Goal: Information Seeking & Learning: Check status

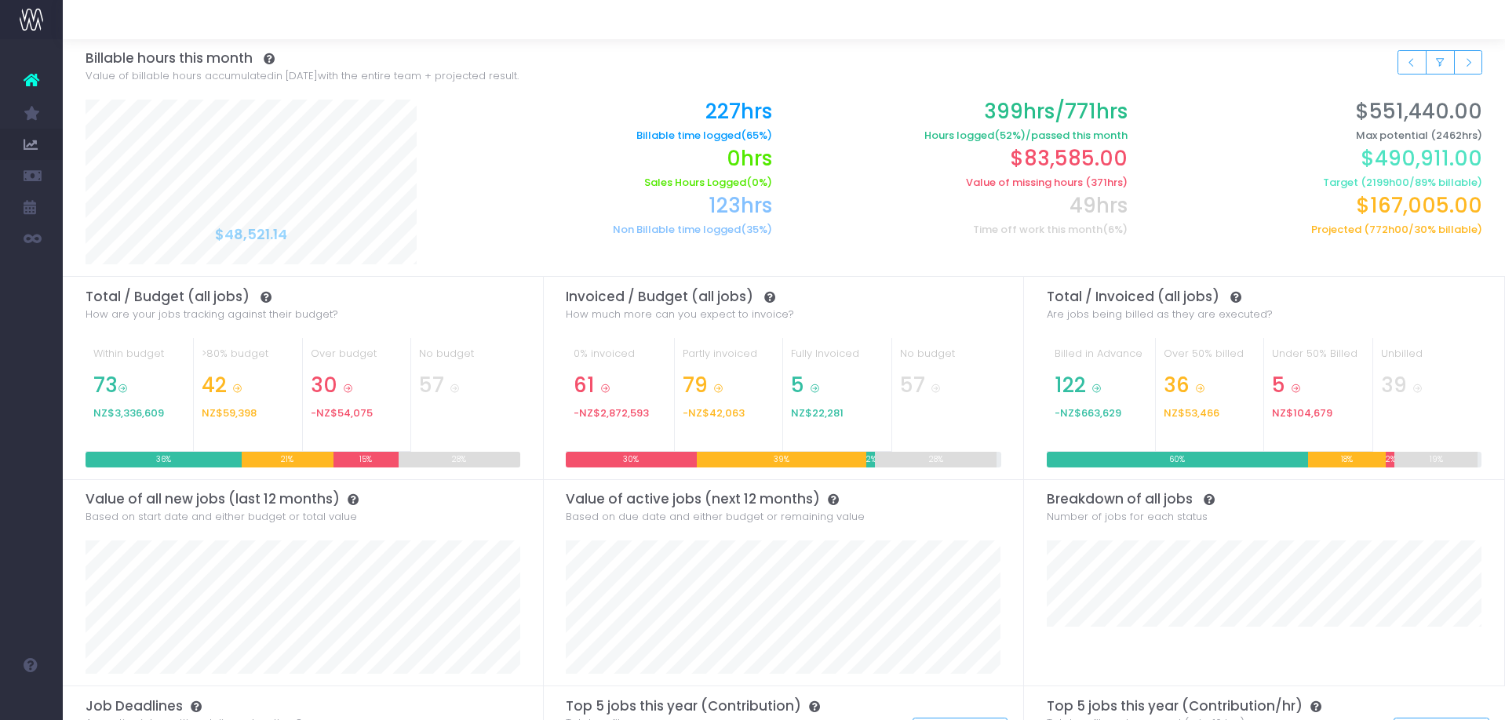
click at [33, 85] on icon at bounding box center [32, 80] width 16 height 20
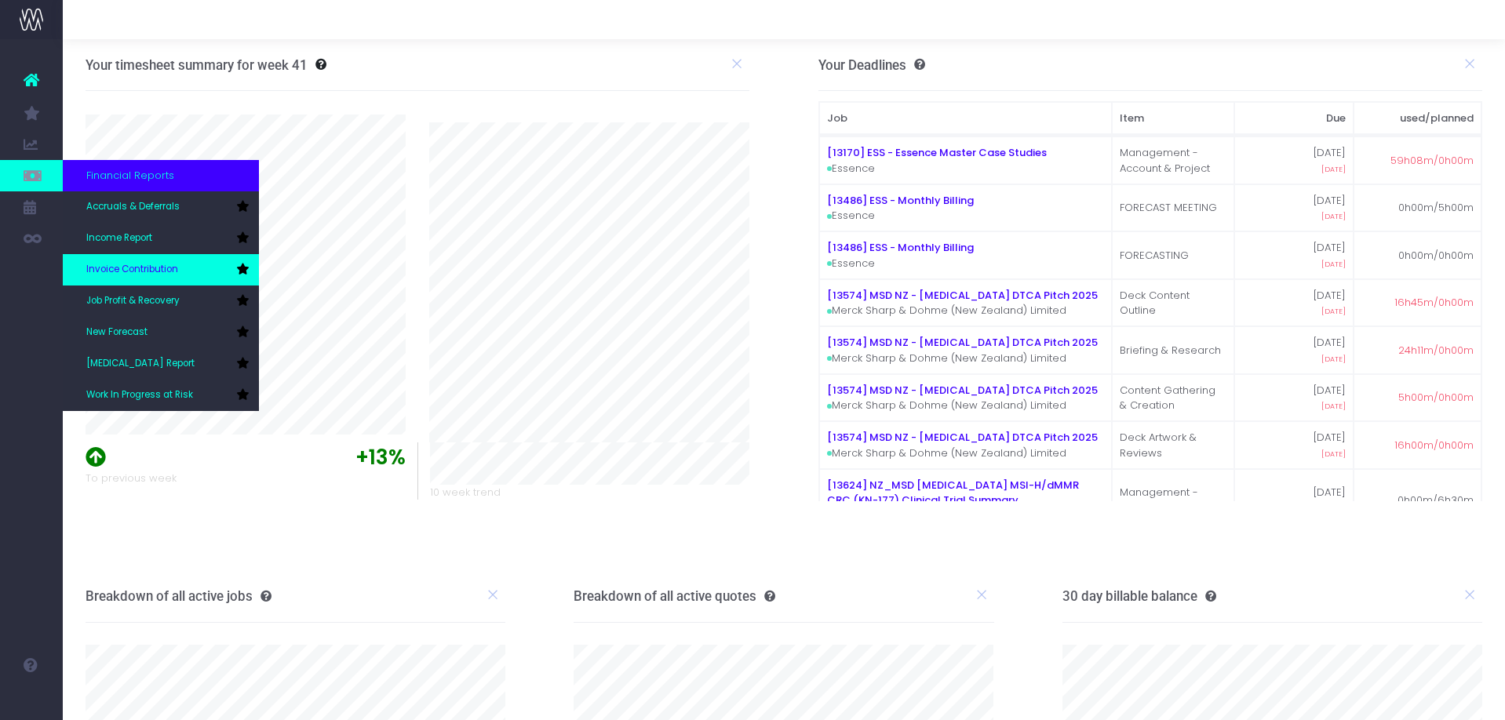
click at [130, 265] on span "Invoice Contribution" at bounding box center [132, 270] width 92 height 14
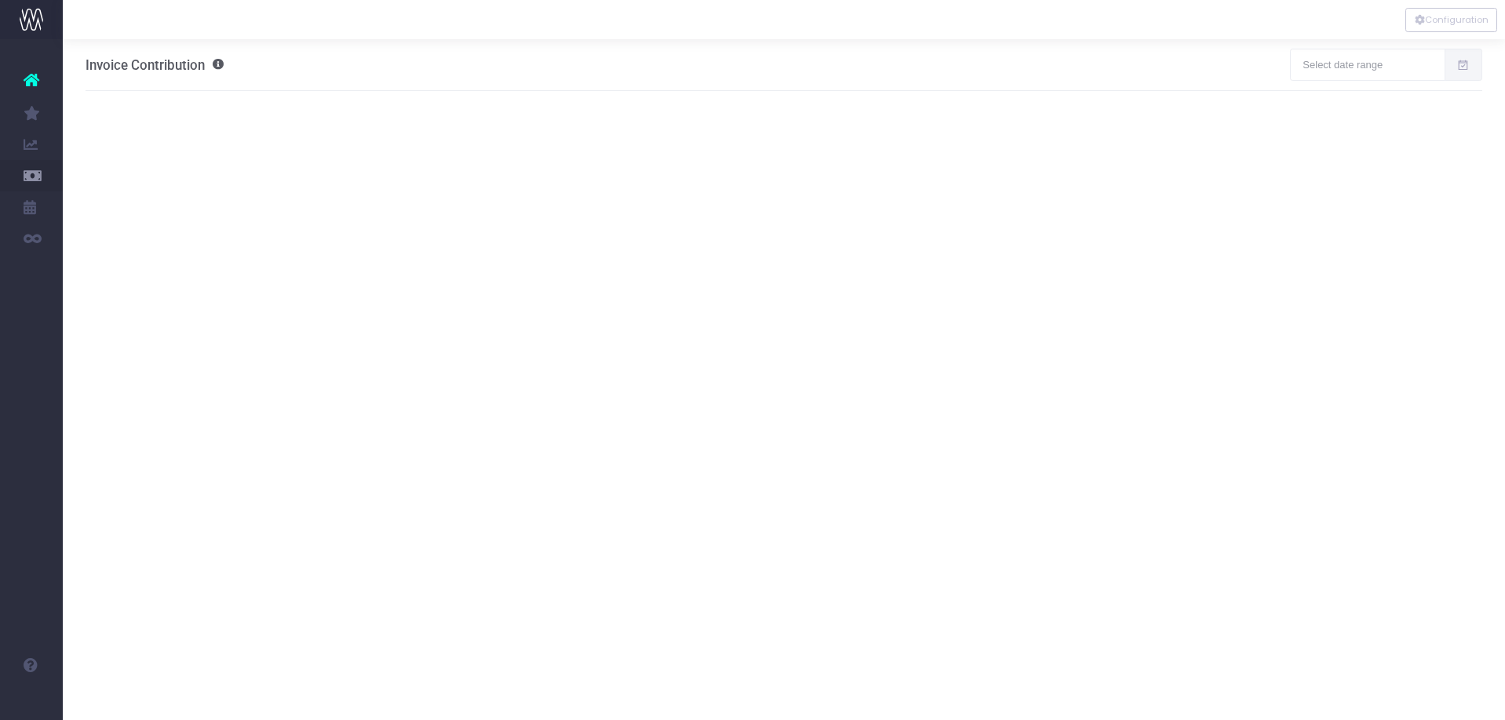
click at [1466, 65] on icon at bounding box center [1462, 65] width 13 height 0
type input "09-11-2025"
type input "10-10-2025"
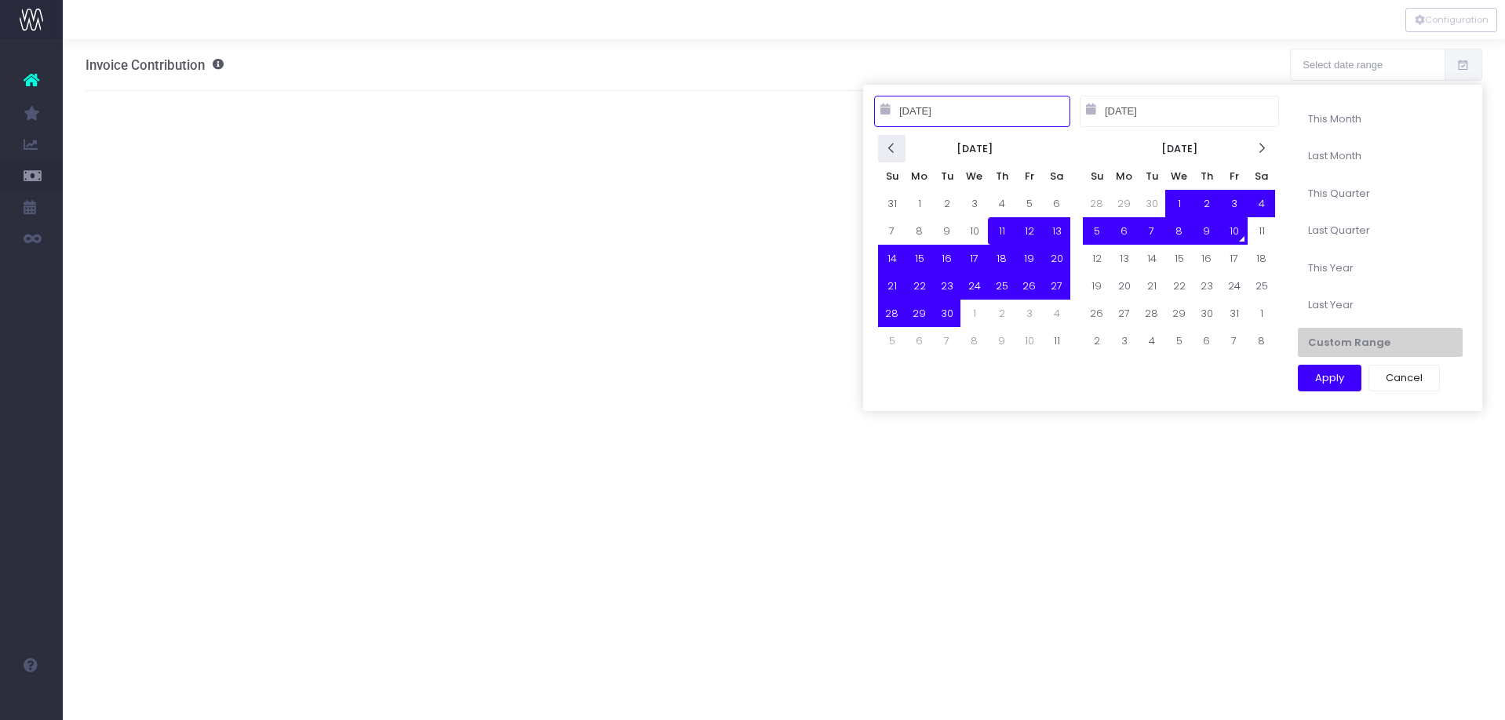
click at [893, 152] on icon at bounding box center [891, 148] width 13 height 13
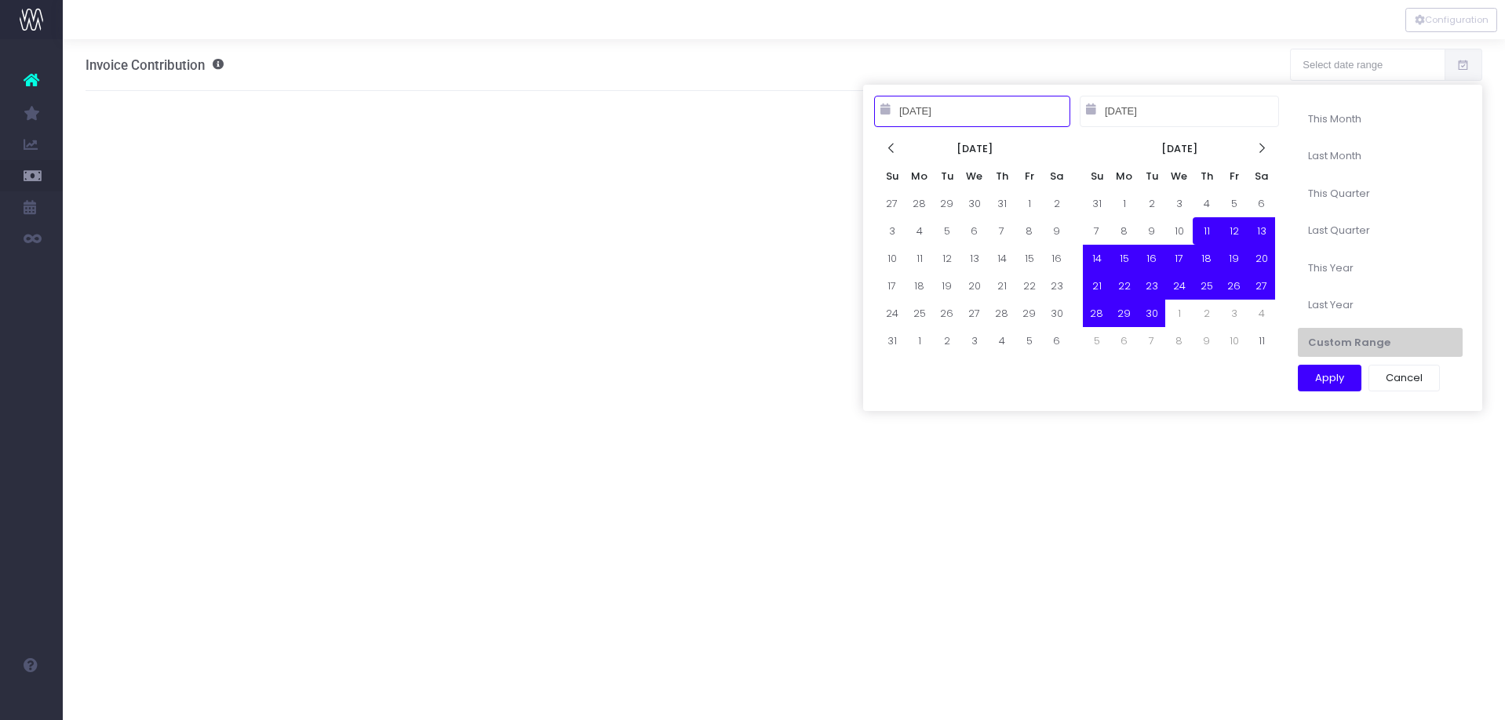
click at [893, 152] on icon at bounding box center [891, 148] width 13 height 13
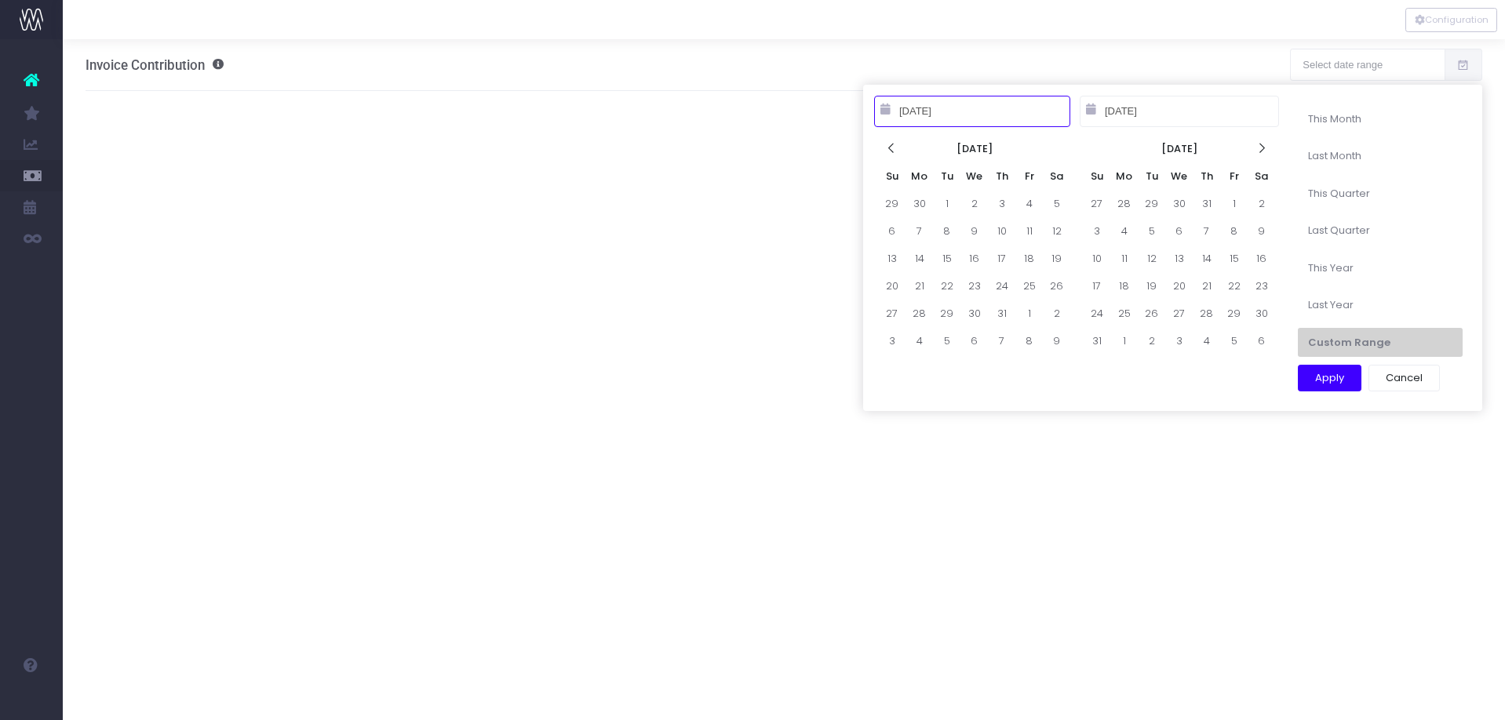
click at [893, 152] on icon at bounding box center [891, 148] width 13 height 13
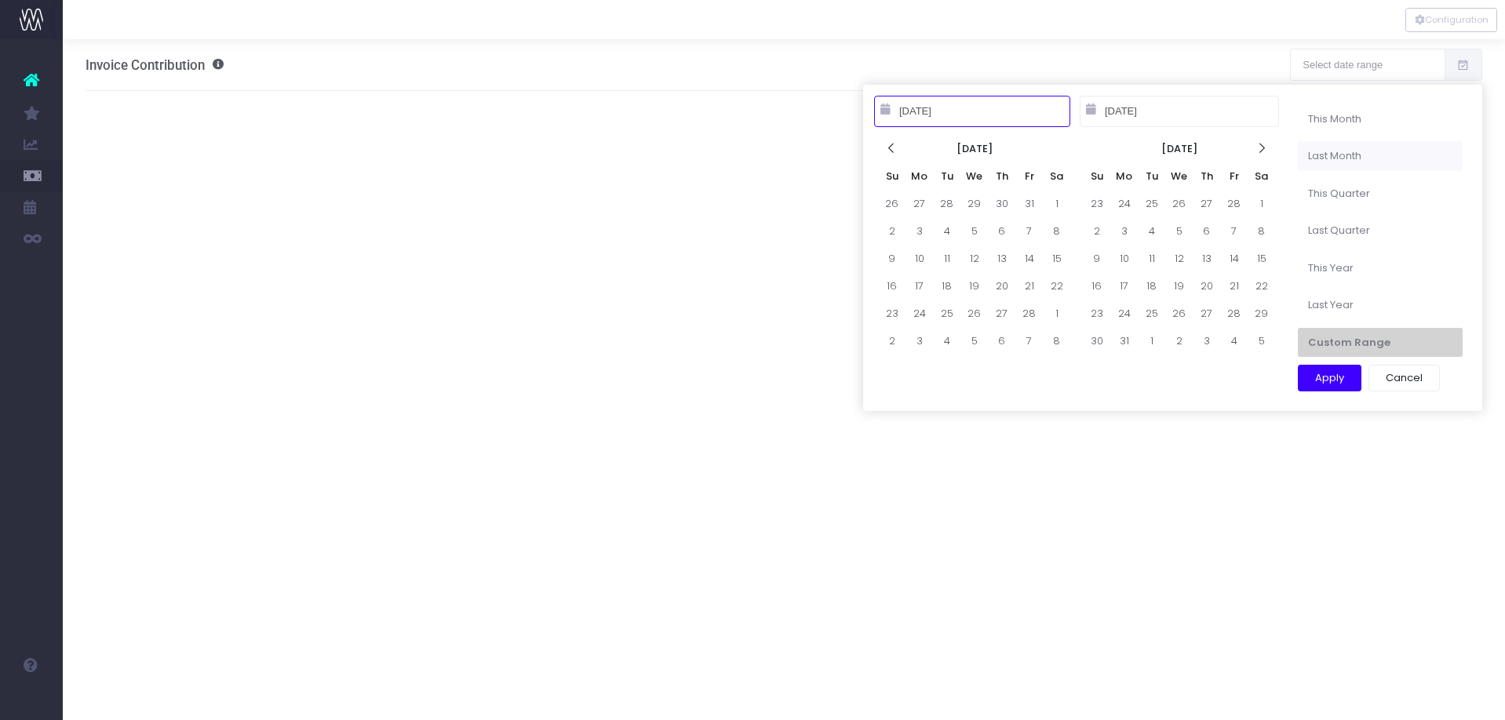
type input "09-01-2025"
type input "09-30-2025"
type input "09-11-2025"
type input "10-10-2025"
click at [1259, 148] on icon at bounding box center [1261, 148] width 13 height 13
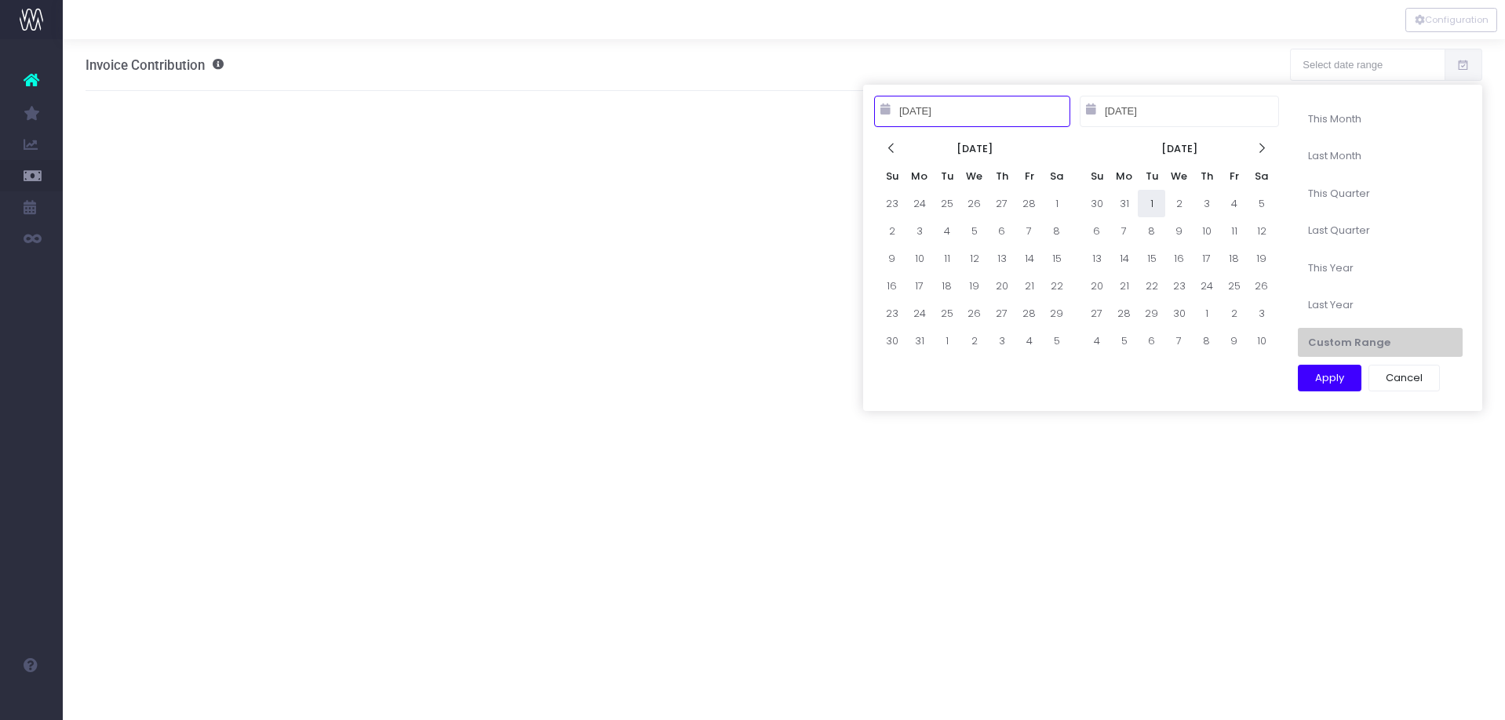
type input "04-01-2025"
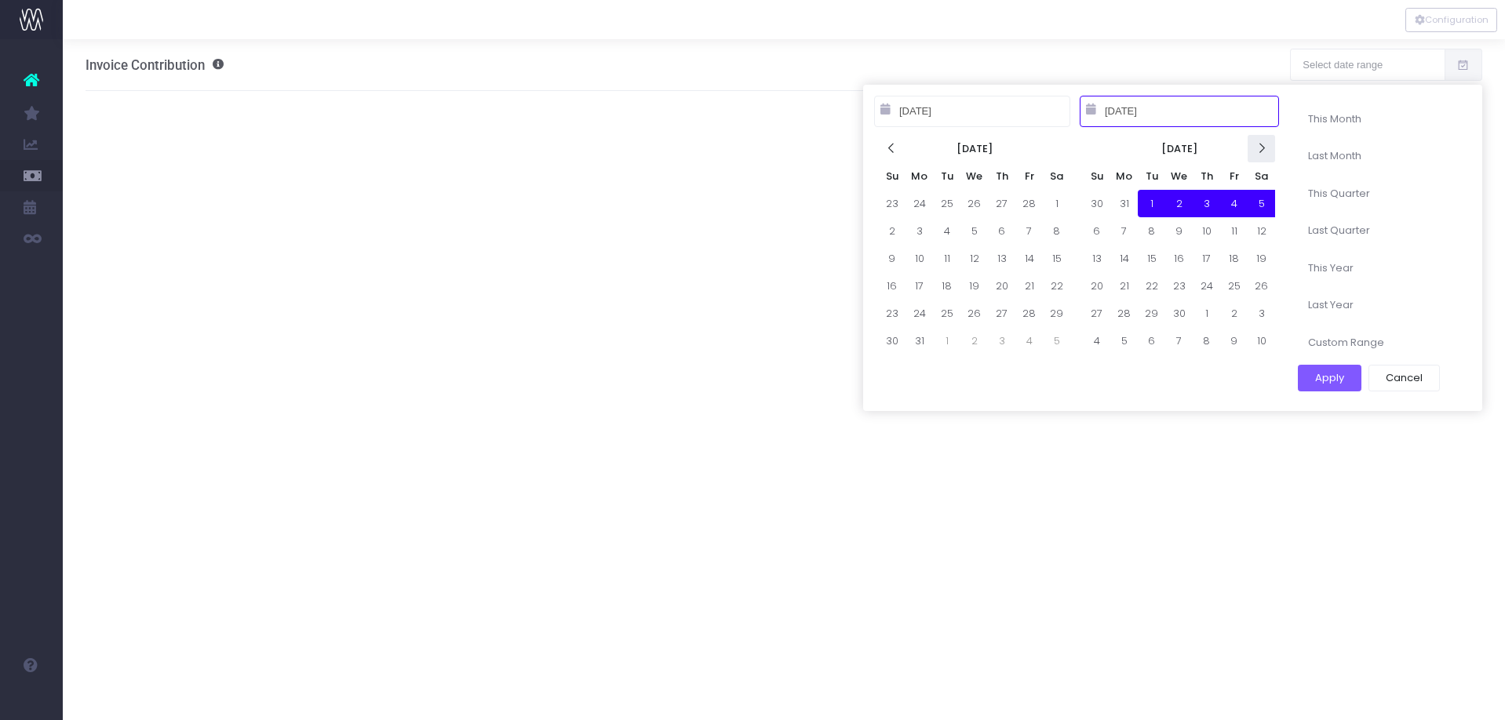
click at [1265, 152] on icon at bounding box center [1261, 148] width 13 height 13
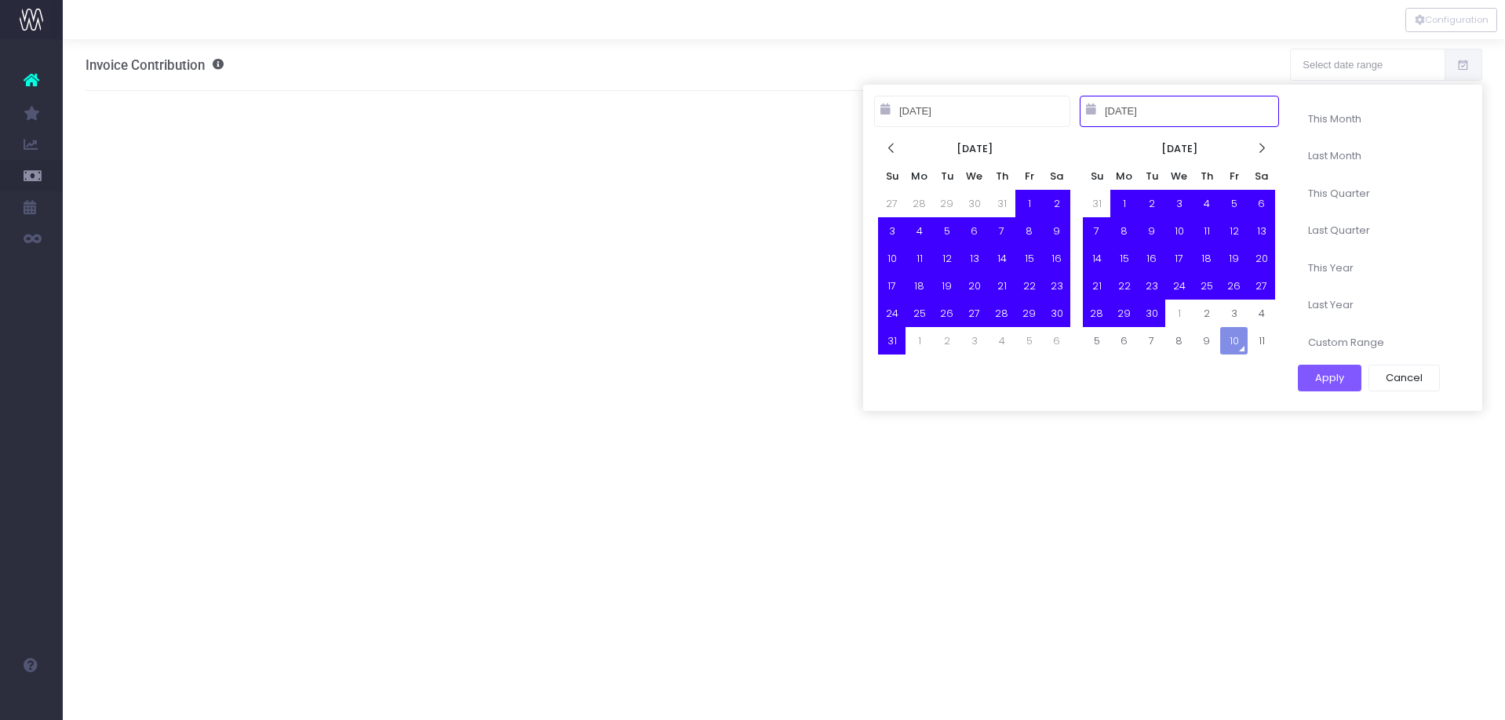
type input "09-30-2025"
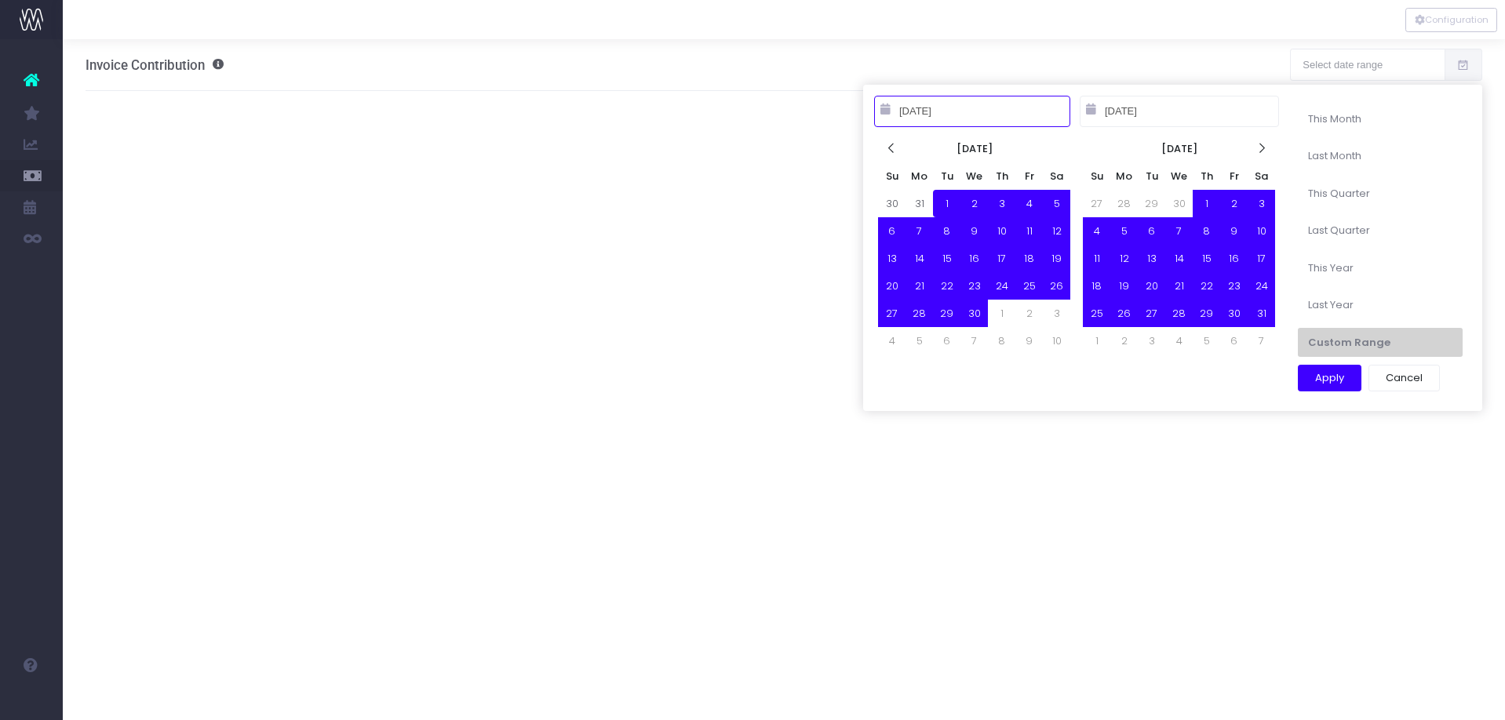
type input "04-01-2025"
click at [1314, 378] on button "Apply" at bounding box center [1330, 378] width 64 height 27
type input "Apr 1st 25 – Sep 30th 25"
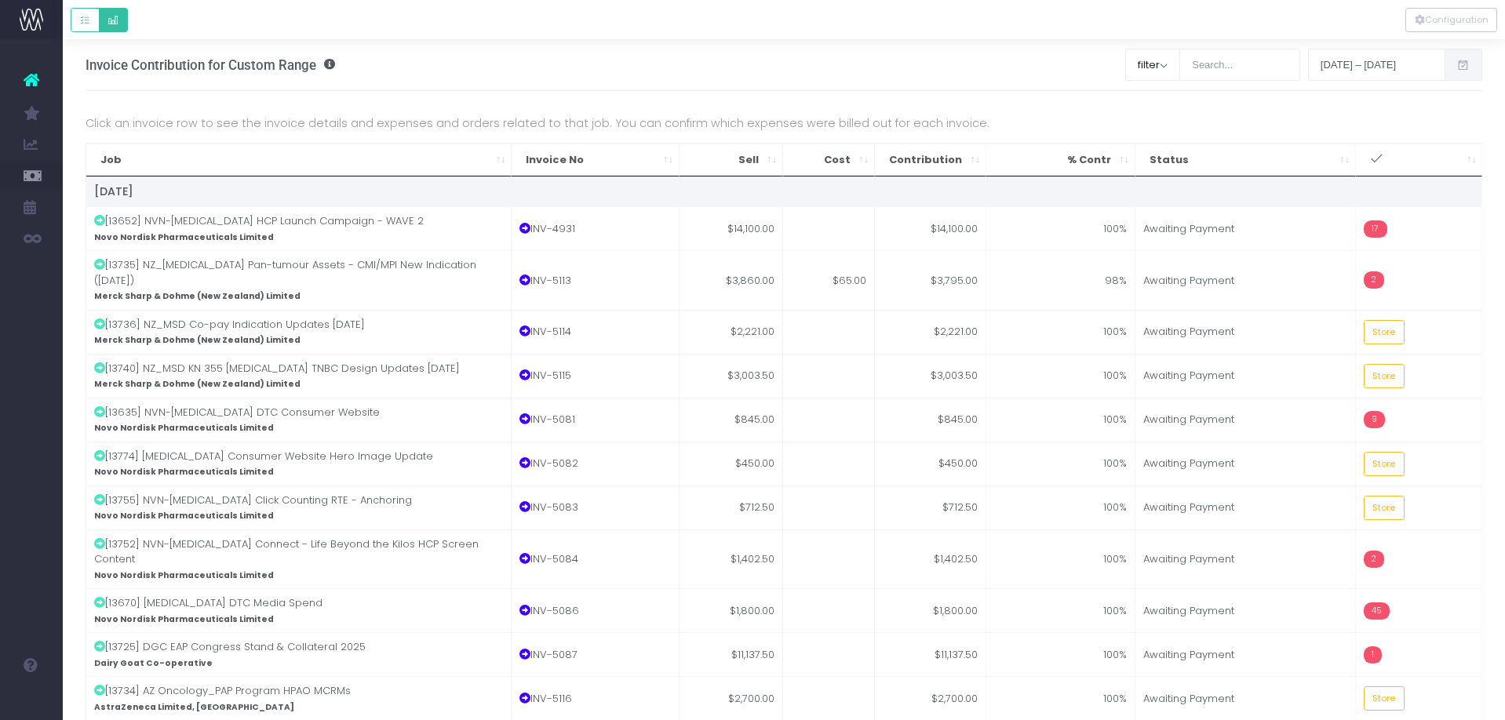
click at [119, 20] on button "Default button group" at bounding box center [113, 20] width 29 height 24
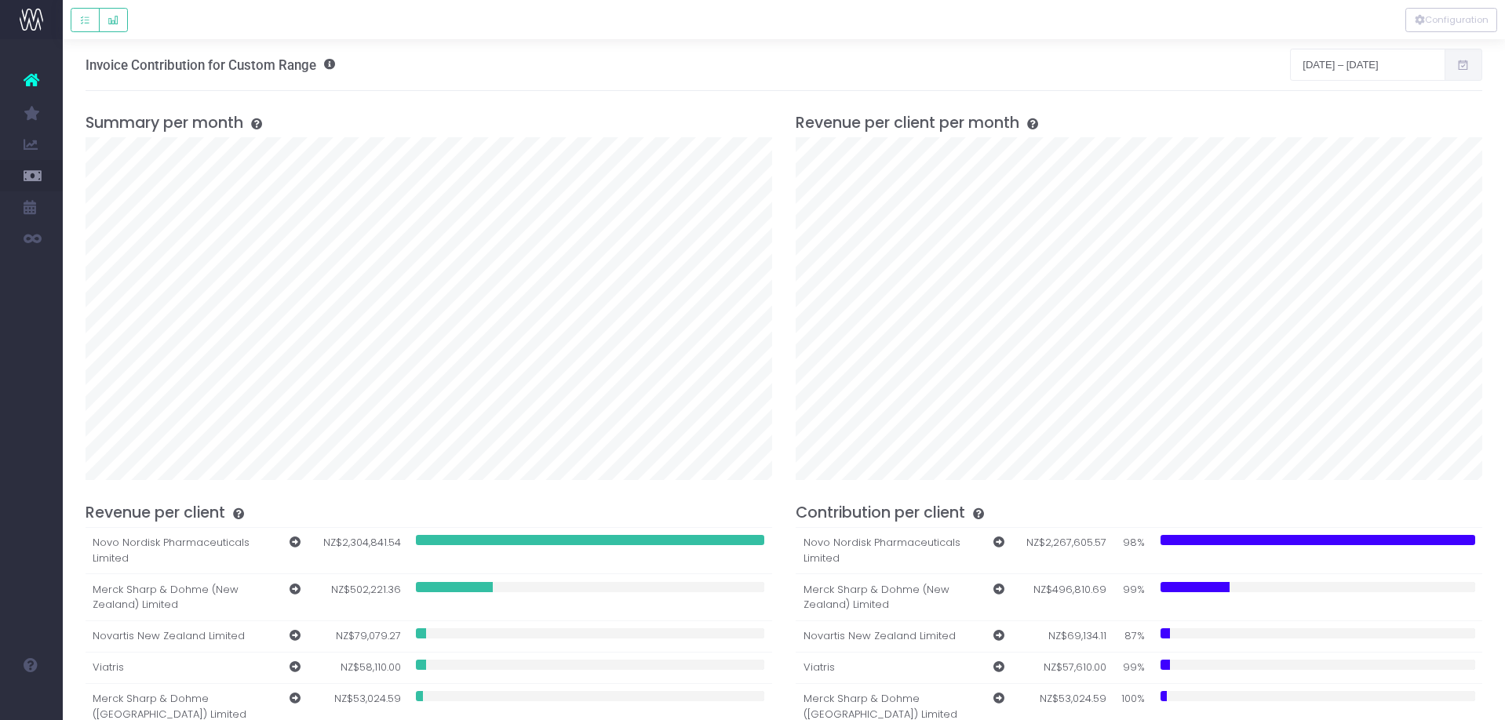
click at [296, 588] on icon at bounding box center [295, 589] width 11 height 11
type input "Merck Sharp & Dohme (New Zealand) Limited"
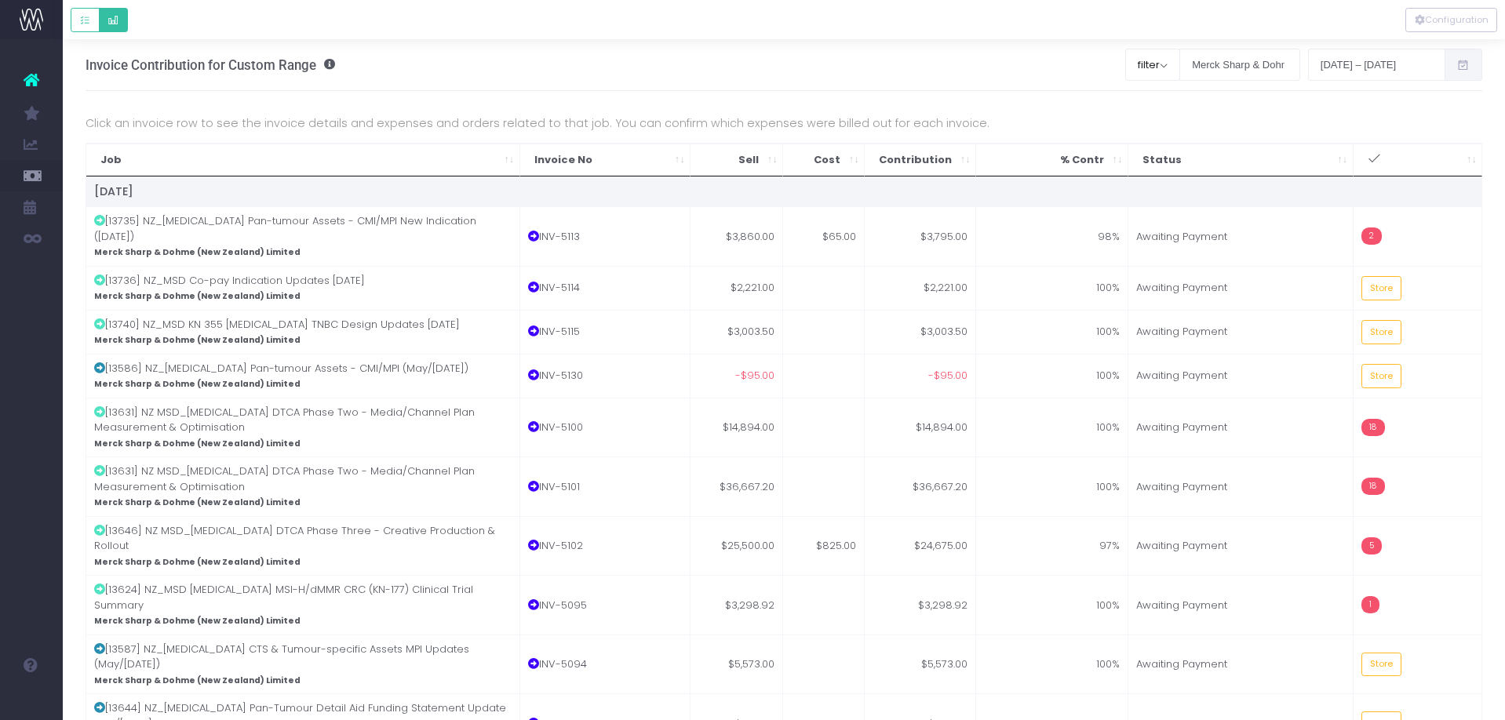
click at [118, 20] on icon "Default button group" at bounding box center [112, 20] width 11 height 0
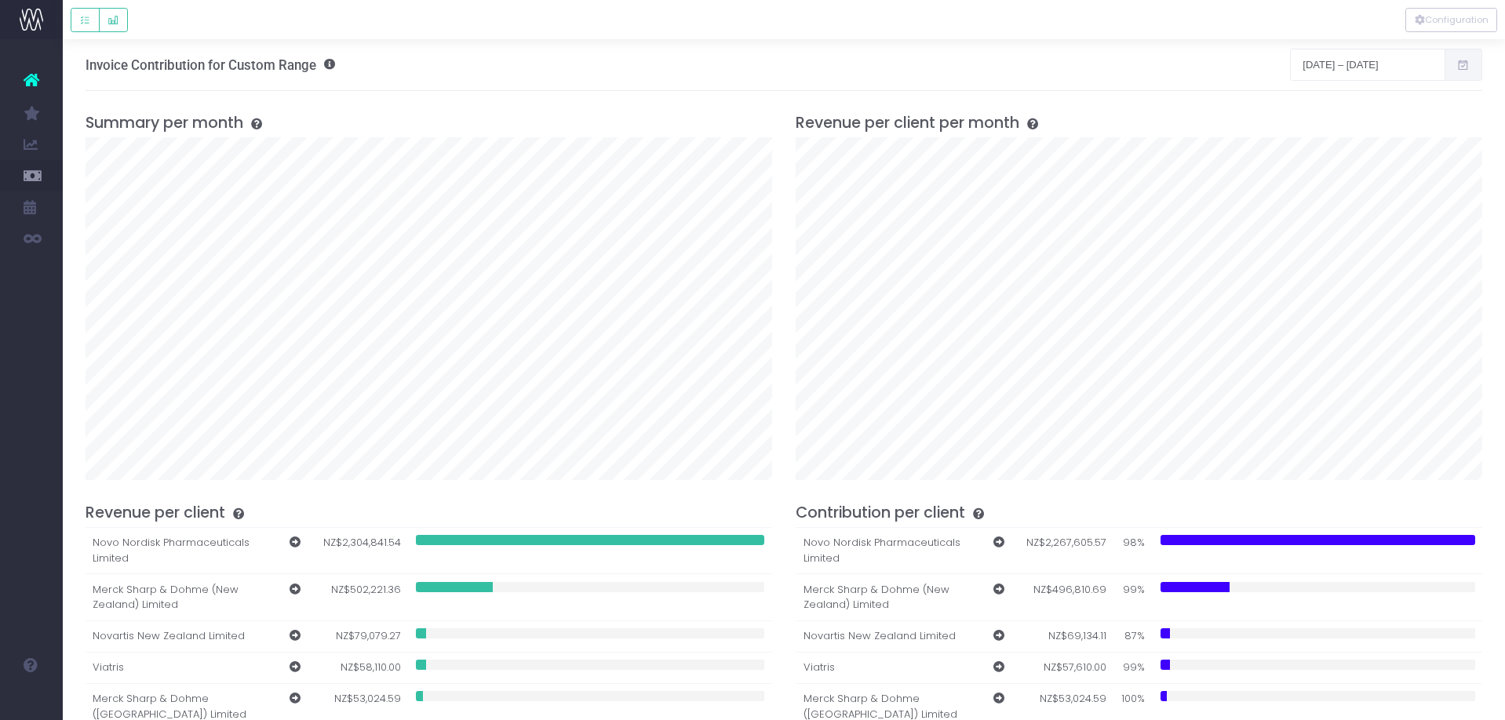
click at [31, 86] on icon at bounding box center [32, 80] width 16 height 20
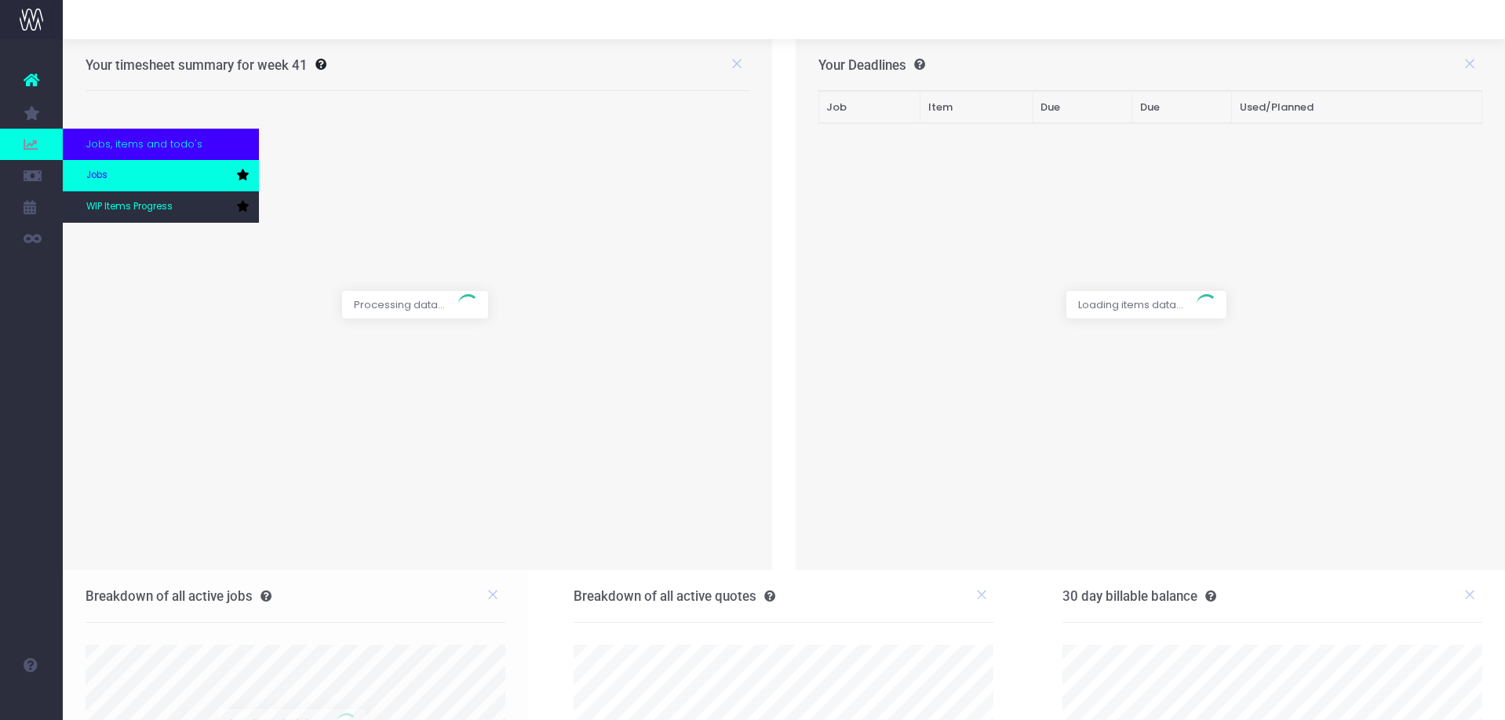
click at [191, 177] on link "Jobs" at bounding box center [161, 175] width 196 height 31
